Goal: Task Accomplishment & Management: Manage account settings

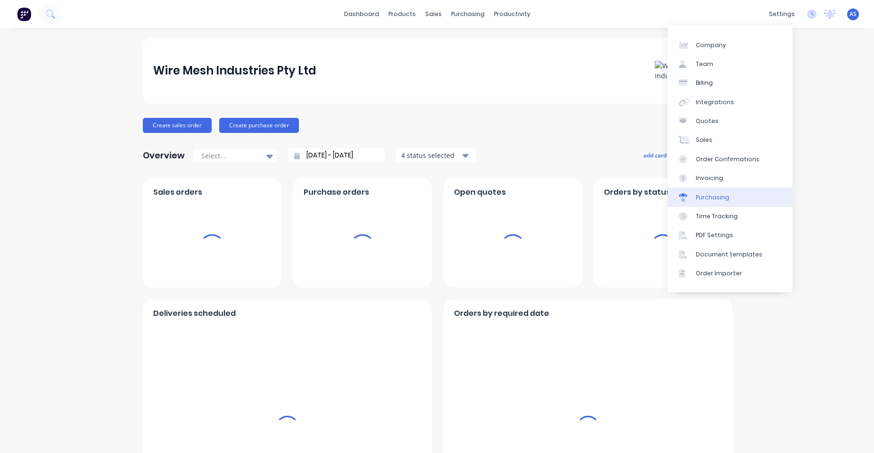
click at [726, 196] on div "Purchasing" at bounding box center [712, 197] width 33 height 8
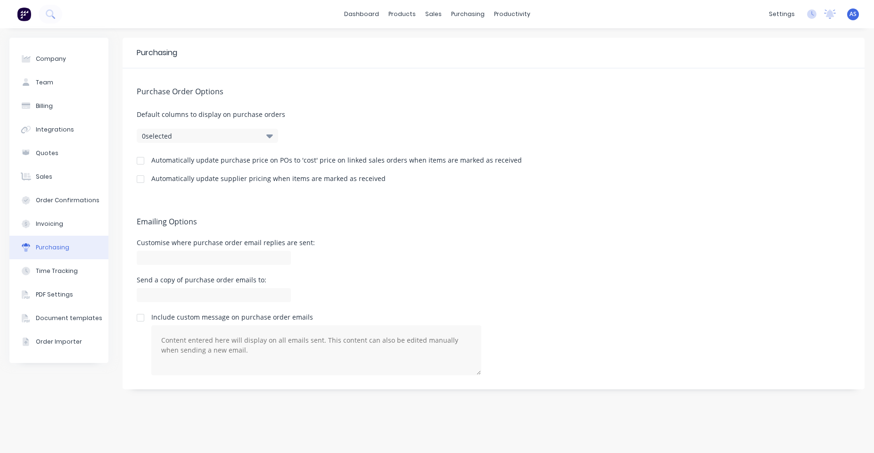
click at [19, 19] on img at bounding box center [24, 14] width 14 height 14
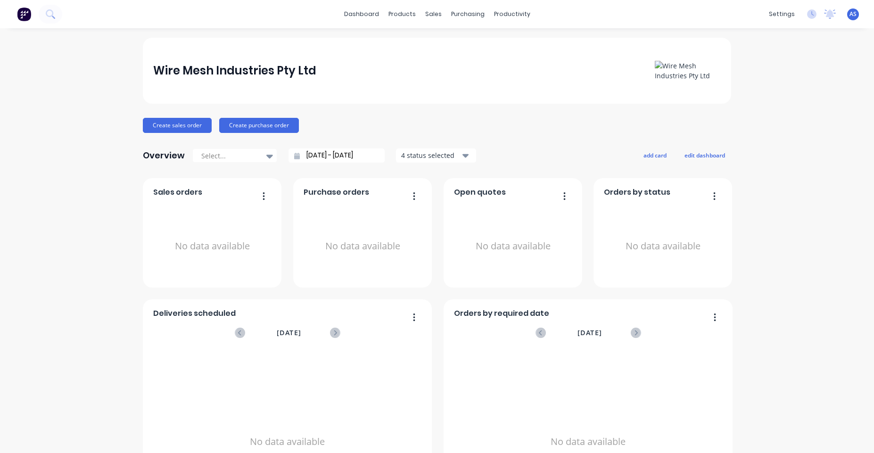
click at [453, 126] on div "Create sales order Create purchase order" at bounding box center [437, 125] width 589 height 15
